Goal: Information Seeking & Learning: Learn about a topic

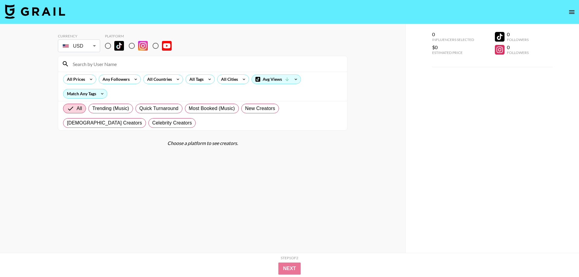
click at [111, 45] on input "radio" at bounding box center [108, 46] width 13 height 13
radio input "true"
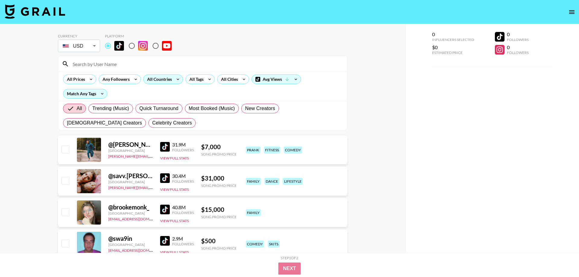
click at [165, 78] on div "All Countries" at bounding box center [159, 79] width 30 height 9
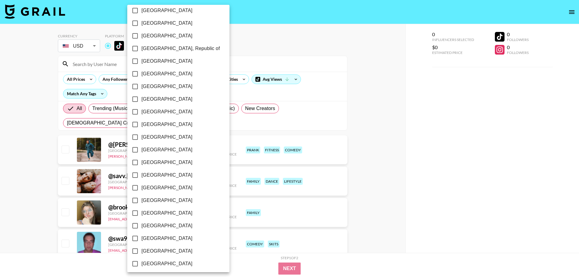
scroll to position [426, 0]
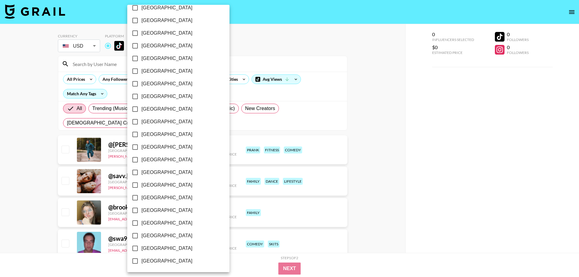
drag, startPoint x: 165, startPoint y: 250, endPoint x: 170, endPoint y: 230, distance: 20.8
click at [165, 250] on span "[GEOGRAPHIC_DATA]" at bounding box center [166, 248] width 51 height 7
click at [141, 250] on input "[GEOGRAPHIC_DATA]" at bounding box center [135, 248] width 13 height 13
checkbox input "true"
click at [230, 51] on div at bounding box center [289, 138] width 579 height 277
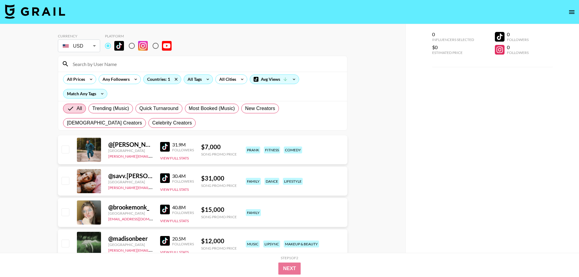
click at [199, 79] on div "All Tags" at bounding box center [193, 79] width 19 height 9
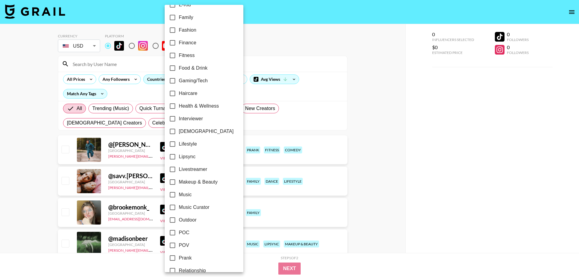
scroll to position [162, 0]
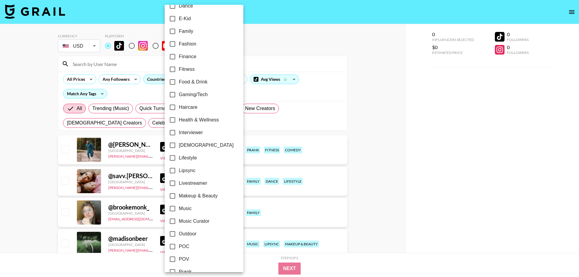
click at [193, 221] on span "Music Curator" at bounding box center [194, 221] width 31 height 7
click at [179, 221] on input "Music Curator" at bounding box center [172, 221] width 13 height 13
checkbox input "true"
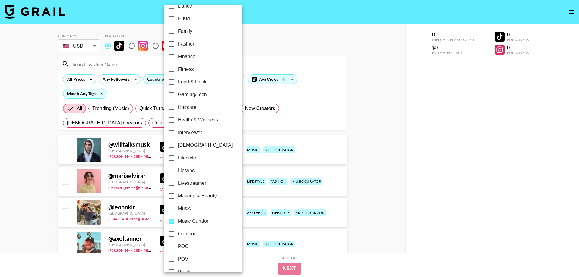
click at [386, 144] on div at bounding box center [289, 138] width 579 height 277
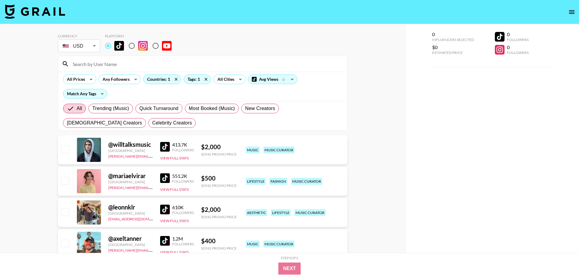
click at [410, 167] on div "24h Acting Aesthetic Alternative Animals / Pets Anime Art Astrology Body Positi…" at bounding box center [289, 138] width 579 height 277
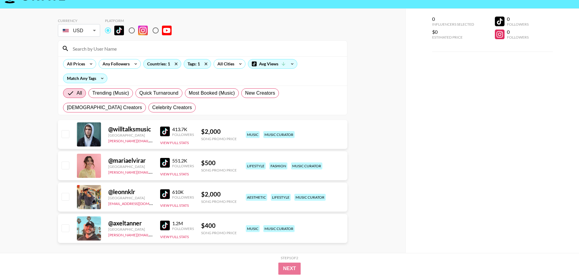
scroll to position [24, 0]
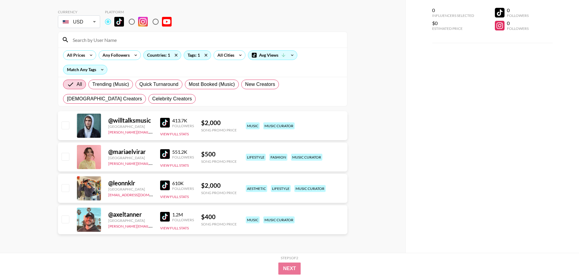
click at [167, 154] on img at bounding box center [165, 154] width 10 height 10
click at [161, 188] on img at bounding box center [165, 186] width 10 height 10
click at [167, 218] on img at bounding box center [165, 217] width 10 height 10
click at [198, 54] on div "Tags: 1" at bounding box center [197, 55] width 27 height 9
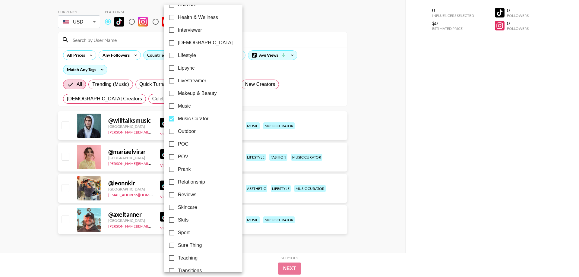
scroll to position [300, 0]
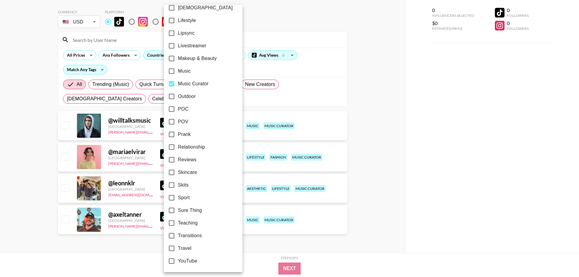
click at [169, 84] on input "Music Curator" at bounding box center [171, 84] width 13 height 13
checkbox input "false"
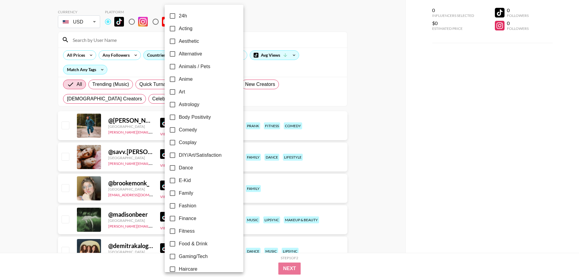
scroll to position [69, 0]
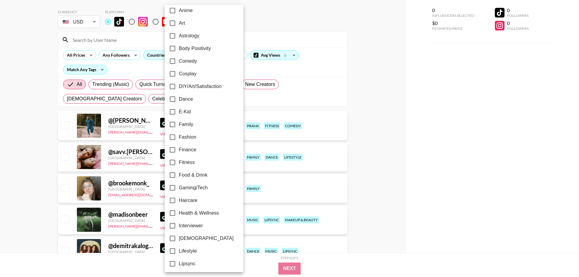
click at [187, 136] on span "Fashion" at bounding box center [187, 137] width 17 height 7
click at [179, 136] on input "Fashion" at bounding box center [172, 137] width 13 height 13
checkbox input "true"
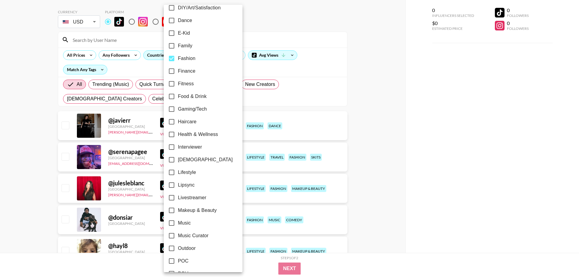
scroll to position [162, 0]
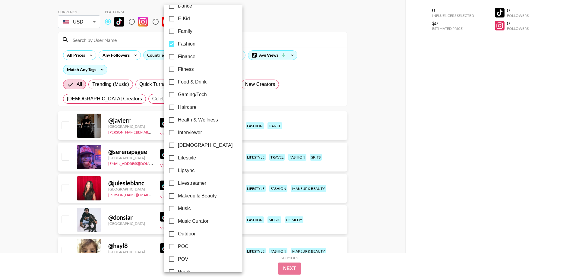
click at [432, 151] on div at bounding box center [289, 138] width 579 height 277
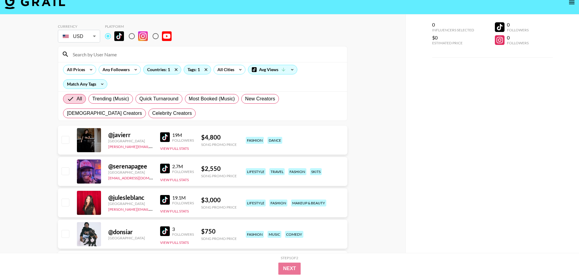
scroll to position [0, 0]
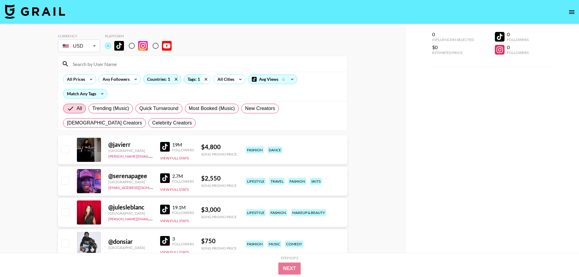
click at [202, 80] on icon at bounding box center [206, 79] width 10 height 9
click at [193, 81] on div "Tags: 1" at bounding box center [197, 79] width 27 height 9
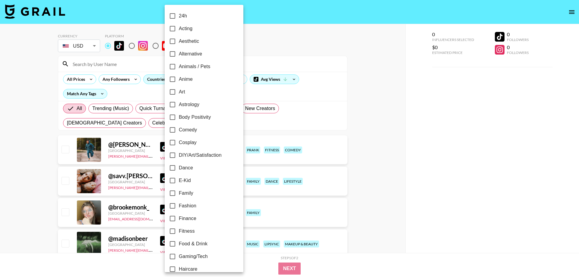
click at [318, 101] on div at bounding box center [289, 138] width 579 height 277
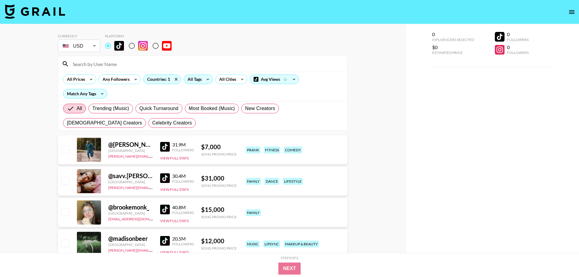
click at [196, 78] on div "All Tags" at bounding box center [193, 79] width 19 height 9
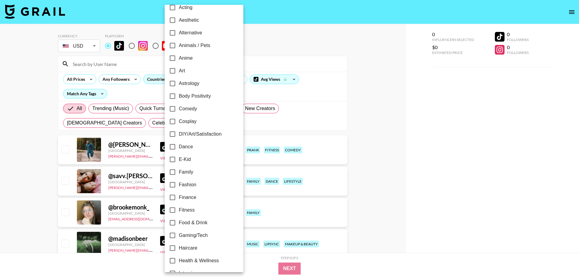
scroll to position [34, 0]
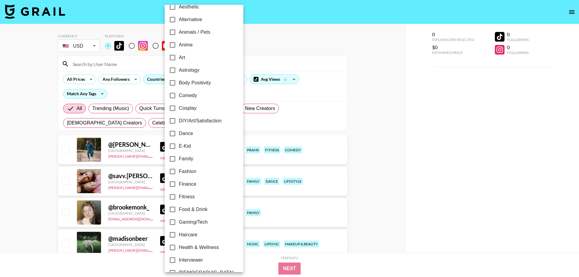
click at [193, 170] on span "Fashion" at bounding box center [187, 171] width 17 height 7
click at [179, 170] on input "Fashion" at bounding box center [172, 171] width 13 height 13
checkbox input "true"
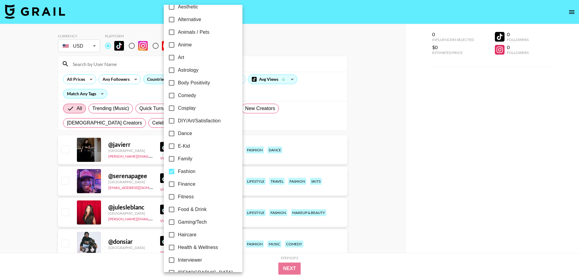
click at [184, 144] on span "E-Kid" at bounding box center [184, 146] width 12 height 7
click at [178, 144] on input "E-Kid" at bounding box center [171, 146] width 13 height 13
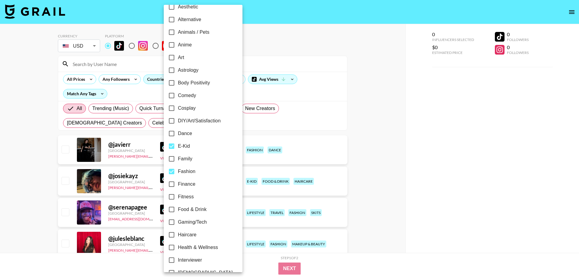
click at [184, 144] on span "E-Kid" at bounding box center [184, 146] width 12 height 7
click at [178, 144] on input "E-Kid" at bounding box center [171, 146] width 13 height 13
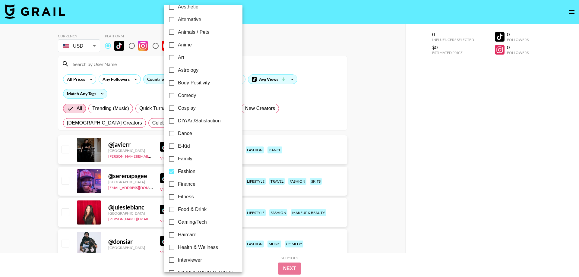
click at [184, 146] on span "E-Kid" at bounding box center [184, 146] width 12 height 7
click at [178, 146] on input "E-Kid" at bounding box center [171, 146] width 13 height 13
checkbox input "true"
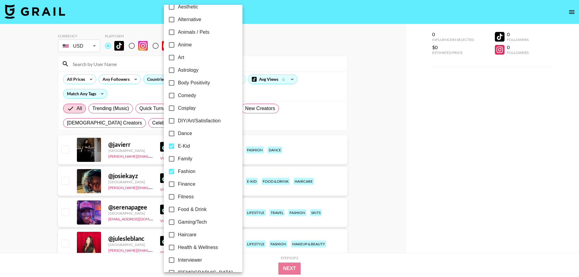
click at [322, 144] on div at bounding box center [289, 138] width 579 height 277
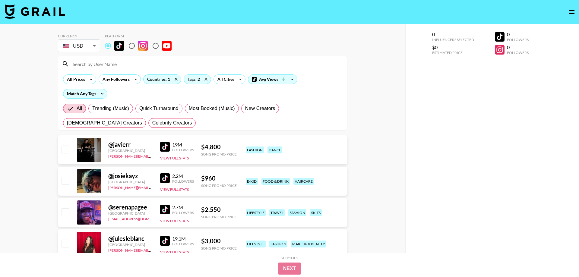
click at [351, 152] on div "24h Acting Aesthetic Alternative Animals / Pets Anime Art Astrology Body Positi…" at bounding box center [289, 138] width 579 height 277
click at [165, 181] on img at bounding box center [165, 178] width 10 height 10
click at [167, 147] on img at bounding box center [165, 147] width 10 height 10
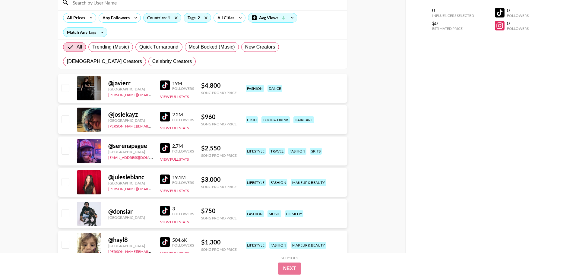
scroll to position [92, 0]
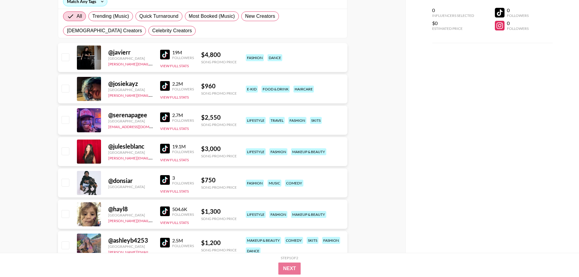
click at [168, 116] on img at bounding box center [165, 118] width 10 height 10
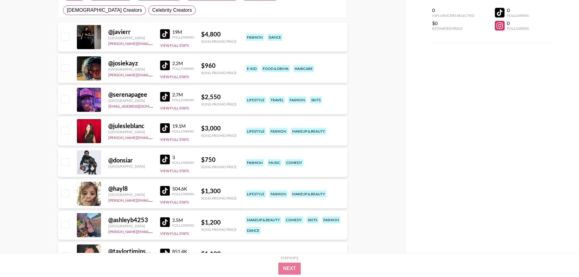
scroll to position [123, 0]
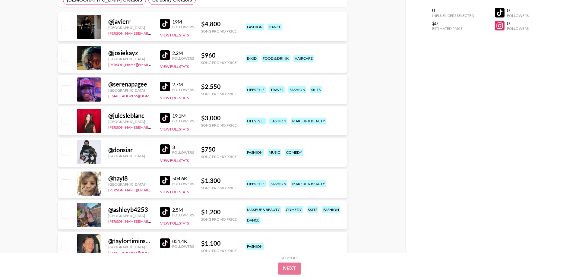
click at [164, 151] on img at bounding box center [165, 149] width 10 height 10
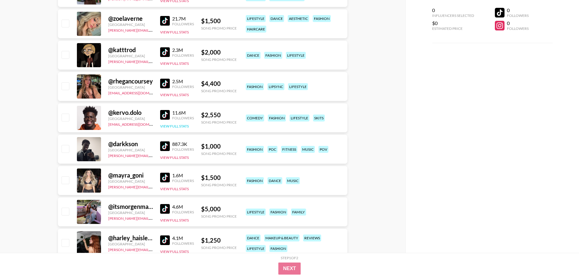
scroll to position [769, 0]
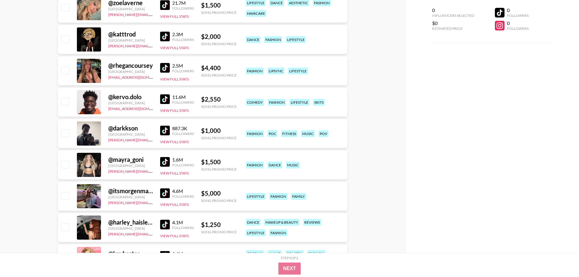
click at [168, 164] on img at bounding box center [165, 162] width 10 height 10
